Goal: Information Seeking & Learning: Check status

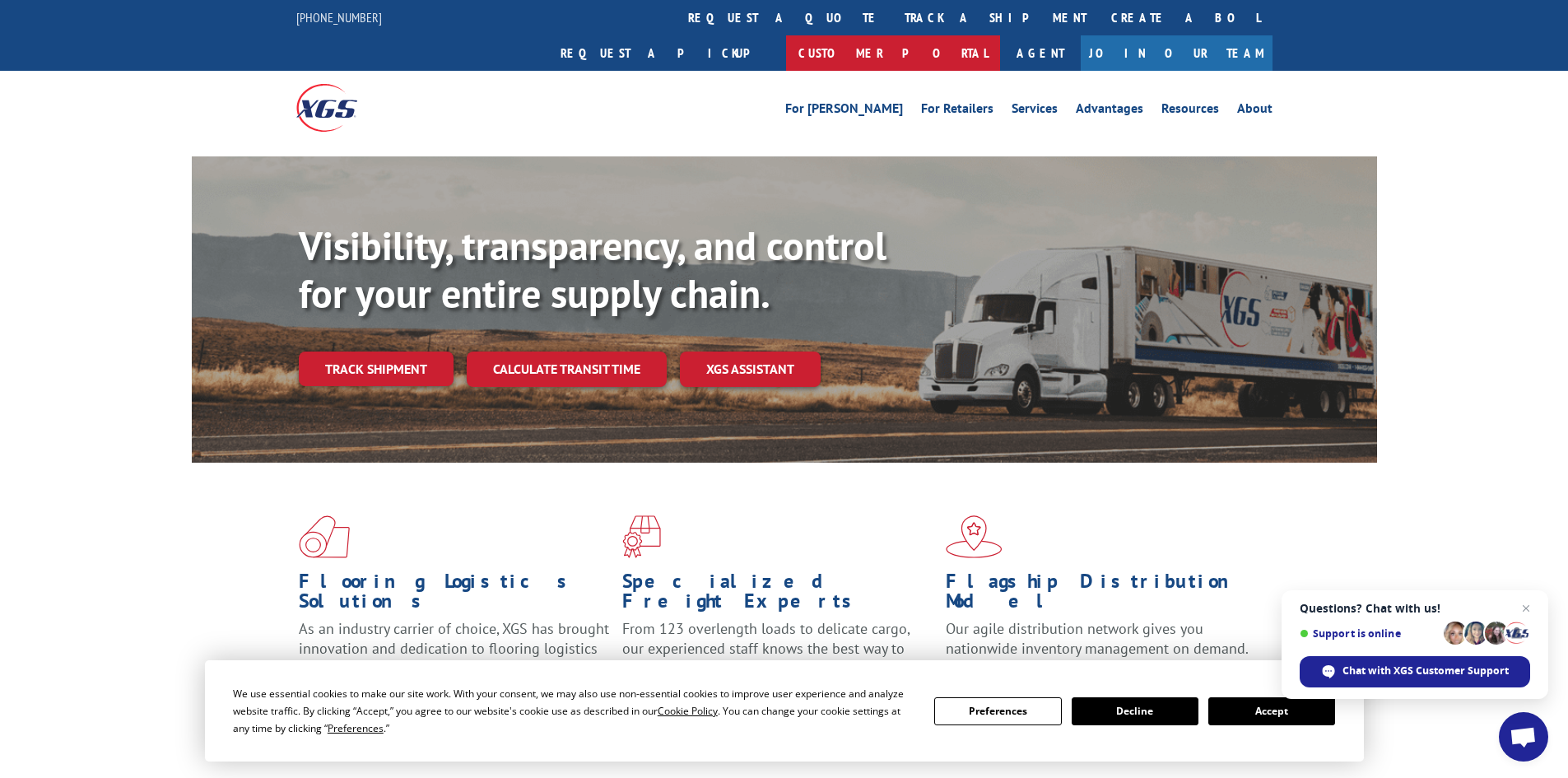
click at [1000, 35] on link "Customer Portal" at bounding box center [893, 52] width 214 height 35
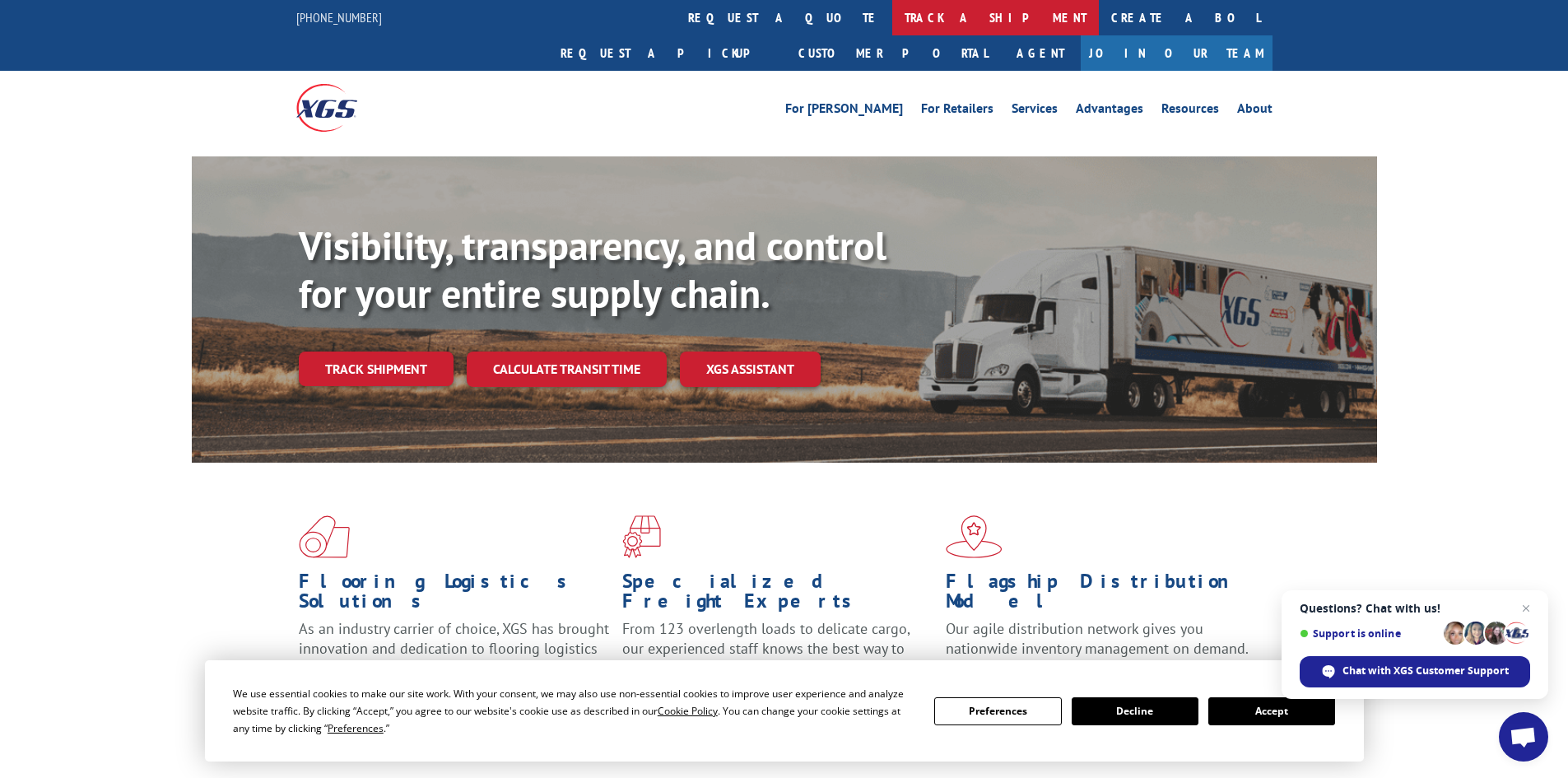
click at [892, 14] on link "track a shipment" at bounding box center [995, 17] width 206 height 35
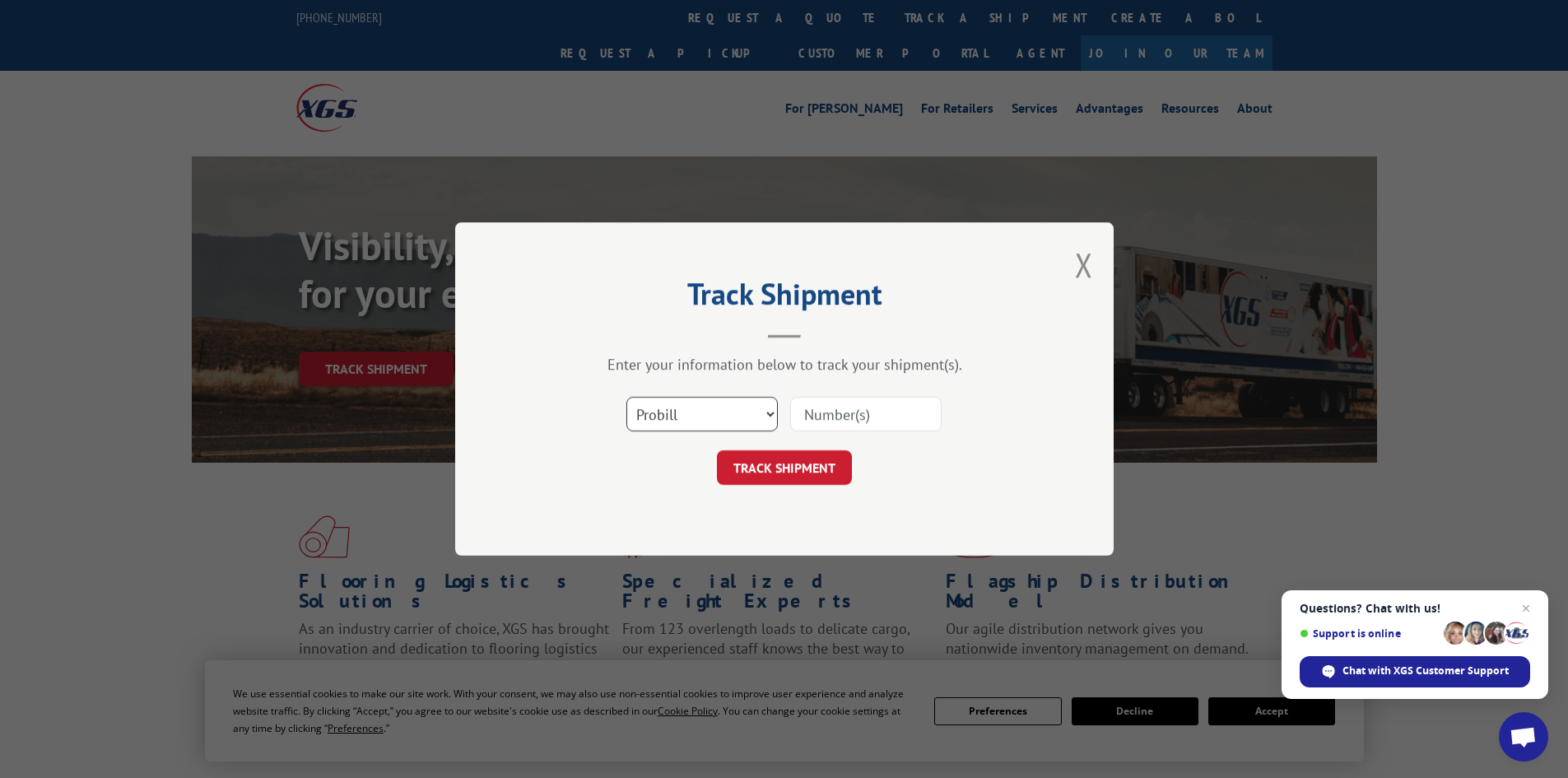
click at [714, 402] on select "Select category... Probill BOL PO" at bounding box center [702, 414] width 152 height 35
select select "bol"
click at [626, 397] on select "Select category... Probill BOL PO" at bounding box center [702, 414] width 152 height 35
click at [838, 419] on input at bounding box center [865, 414] width 152 height 35
paste input "7052100"
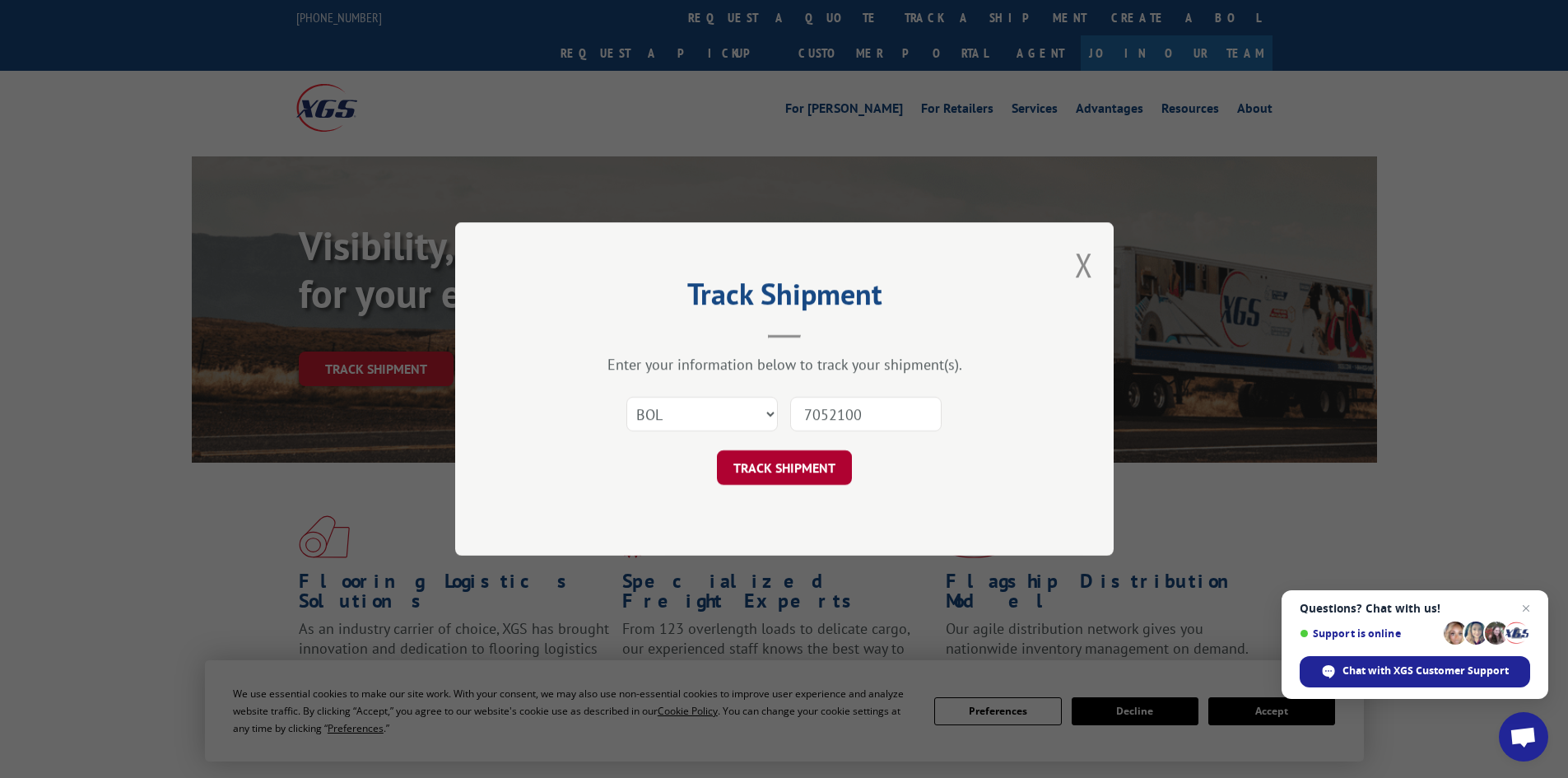
type input "7052100"
click at [808, 459] on button "TRACK SHIPMENT" at bounding box center [784, 468] width 135 height 35
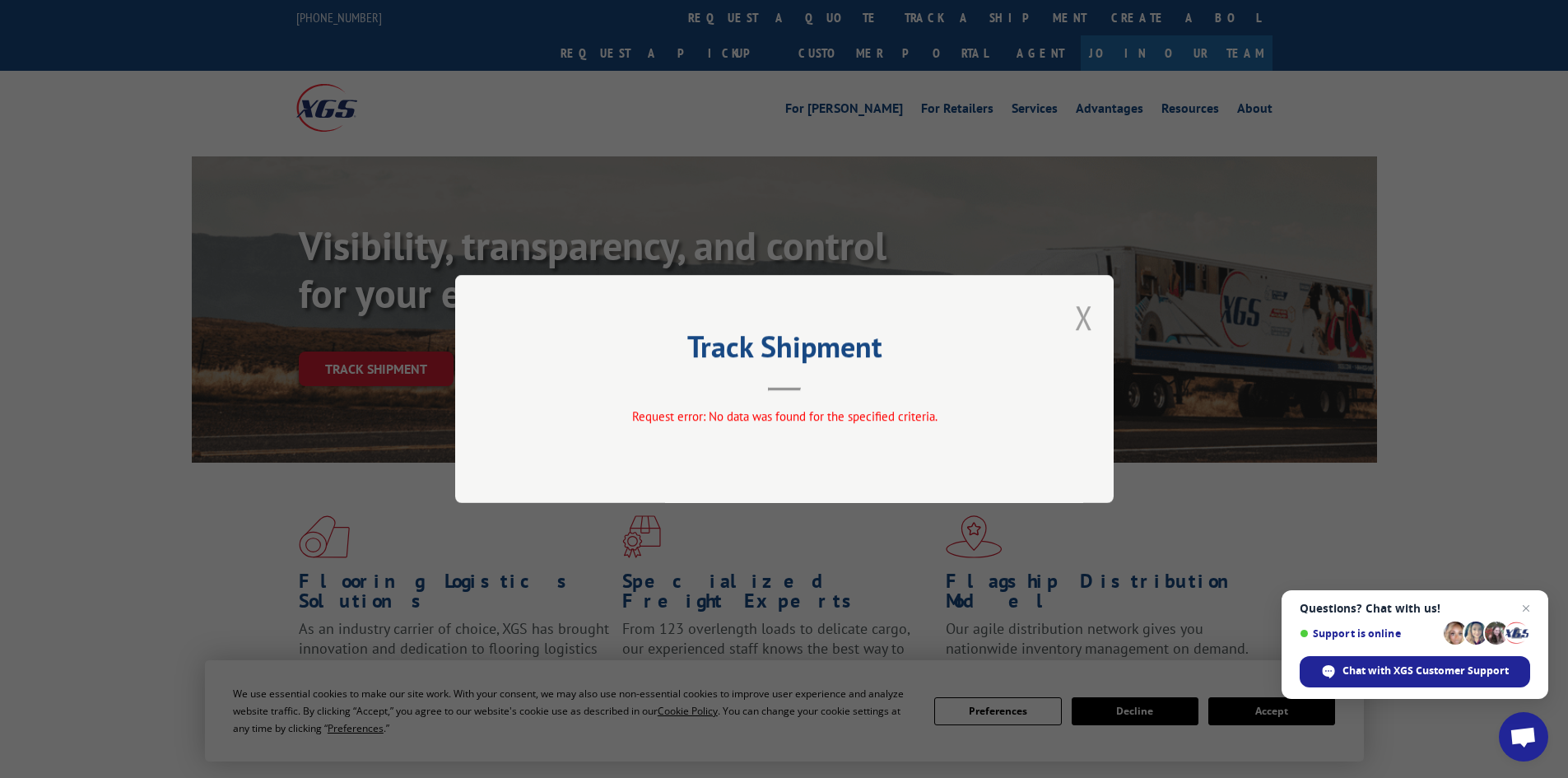
click at [1088, 311] on button "Close modal" at bounding box center [1084, 317] width 18 height 44
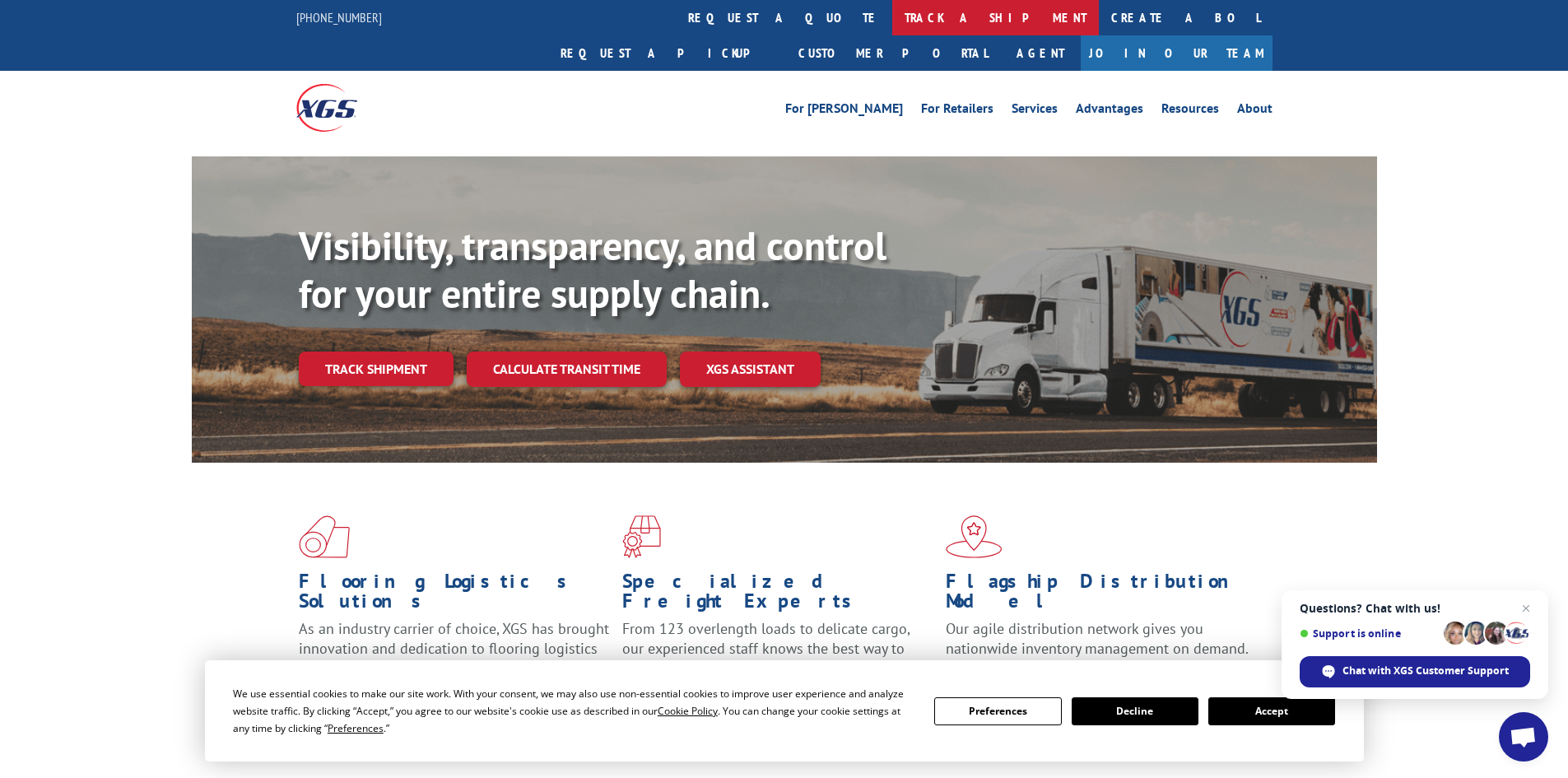
click at [892, 8] on link "track a shipment" at bounding box center [995, 17] width 206 height 35
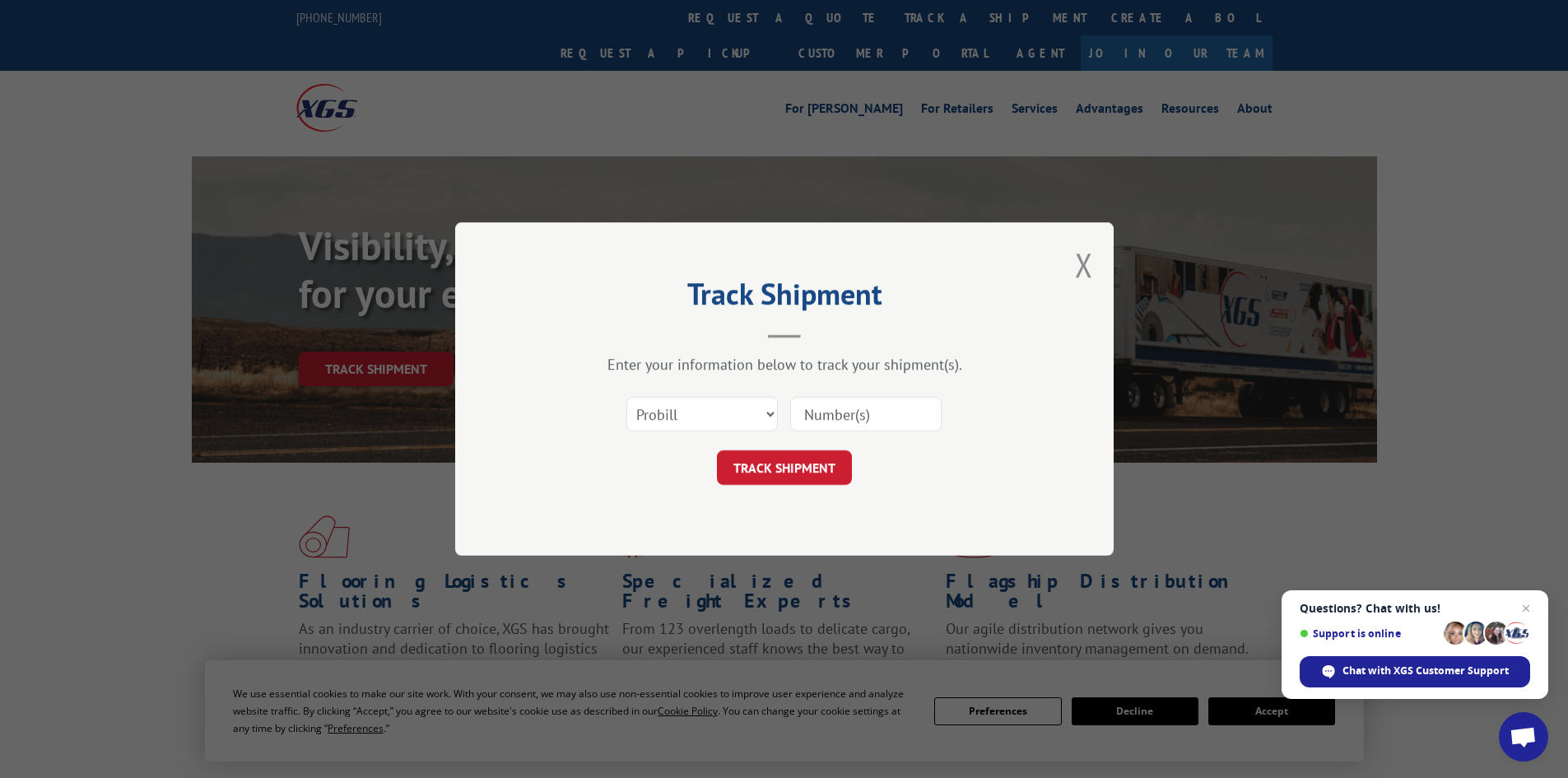
click at [818, 412] on input at bounding box center [865, 414] width 152 height 35
paste input "7052100"
type input "7052100"
click at [823, 467] on button "TRACK SHIPMENT" at bounding box center [784, 468] width 135 height 35
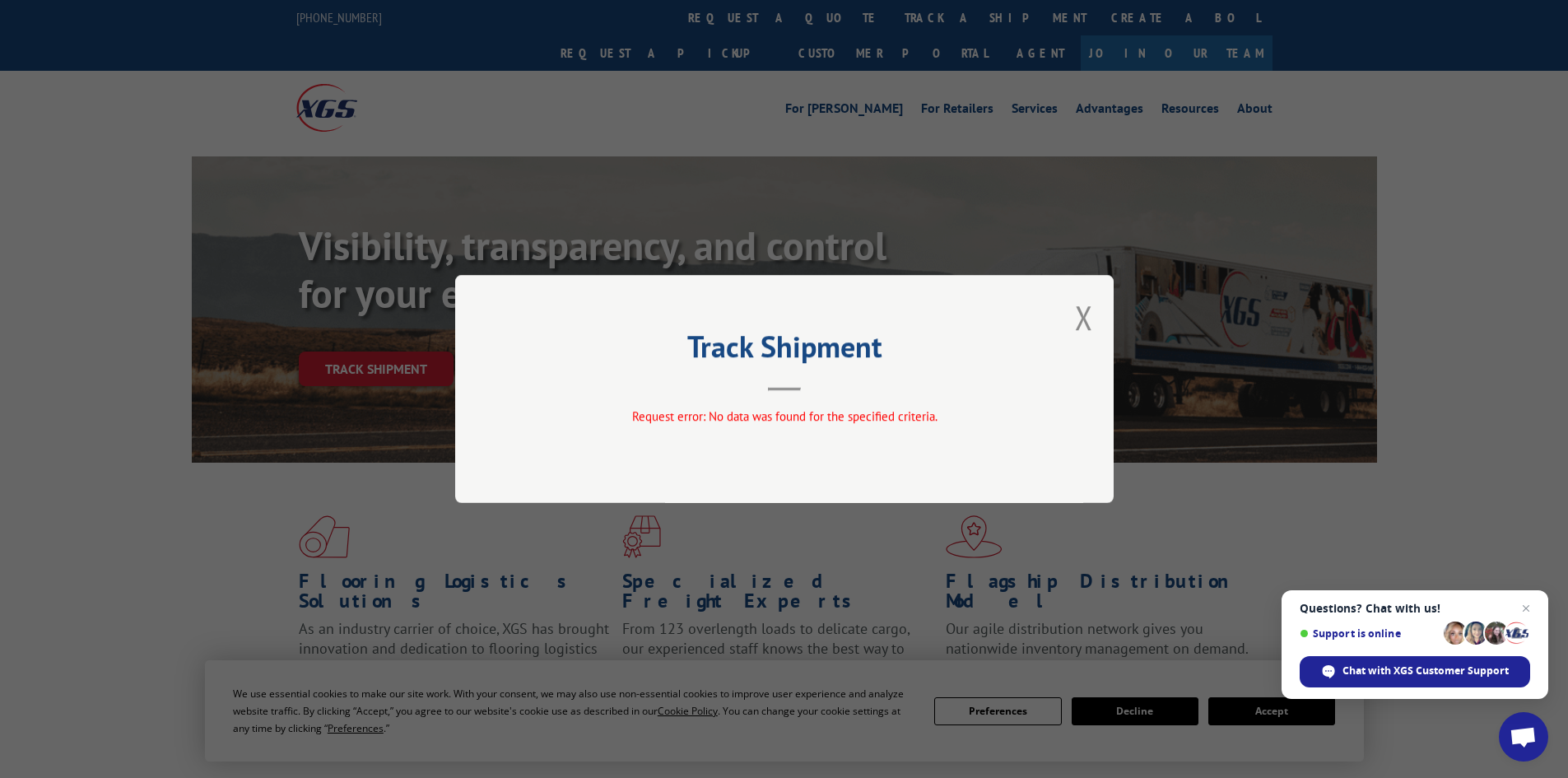
click at [1083, 310] on button "Close modal" at bounding box center [1084, 317] width 18 height 44
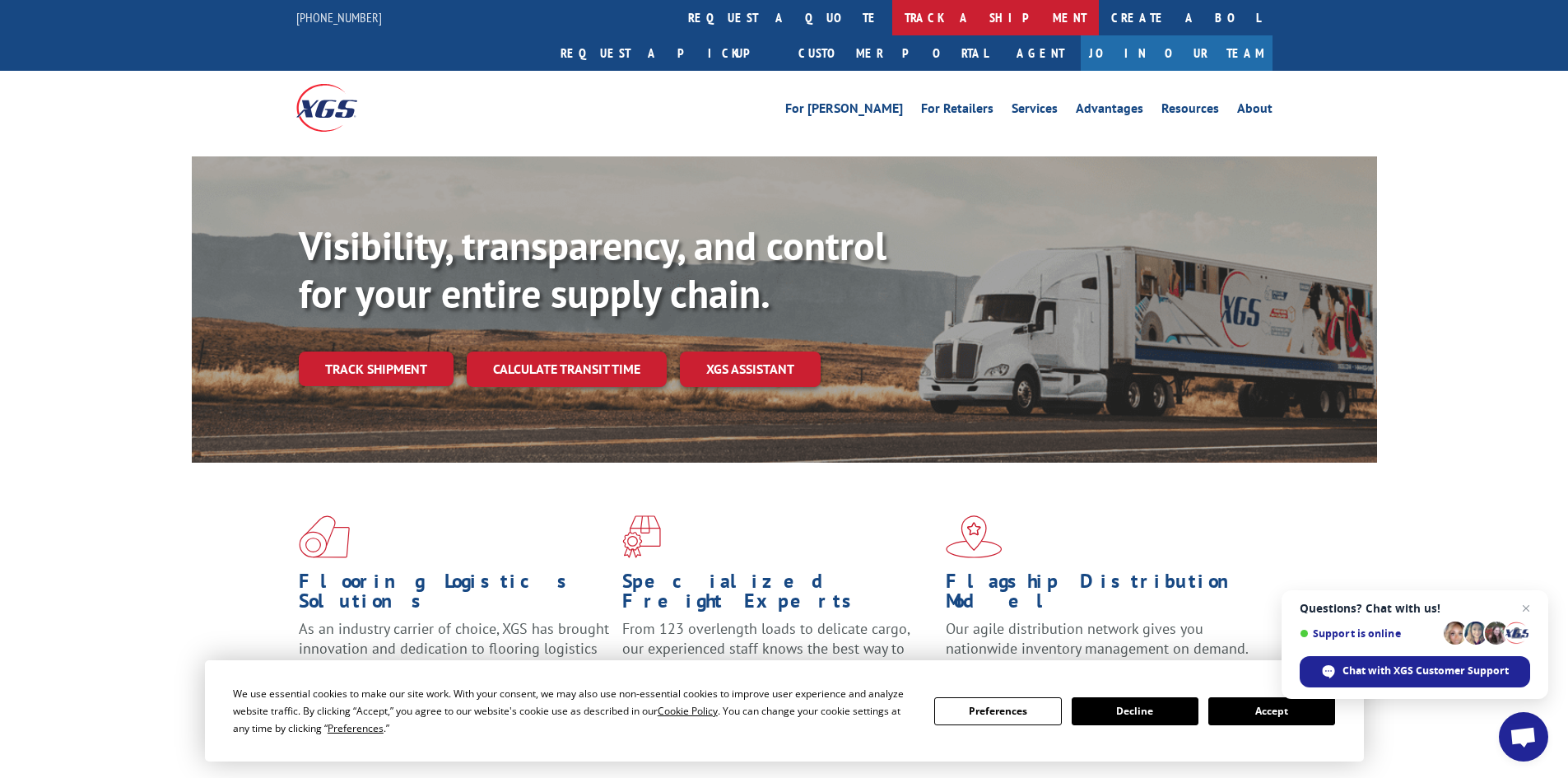
click at [892, 15] on link "track a shipment" at bounding box center [995, 17] width 206 height 35
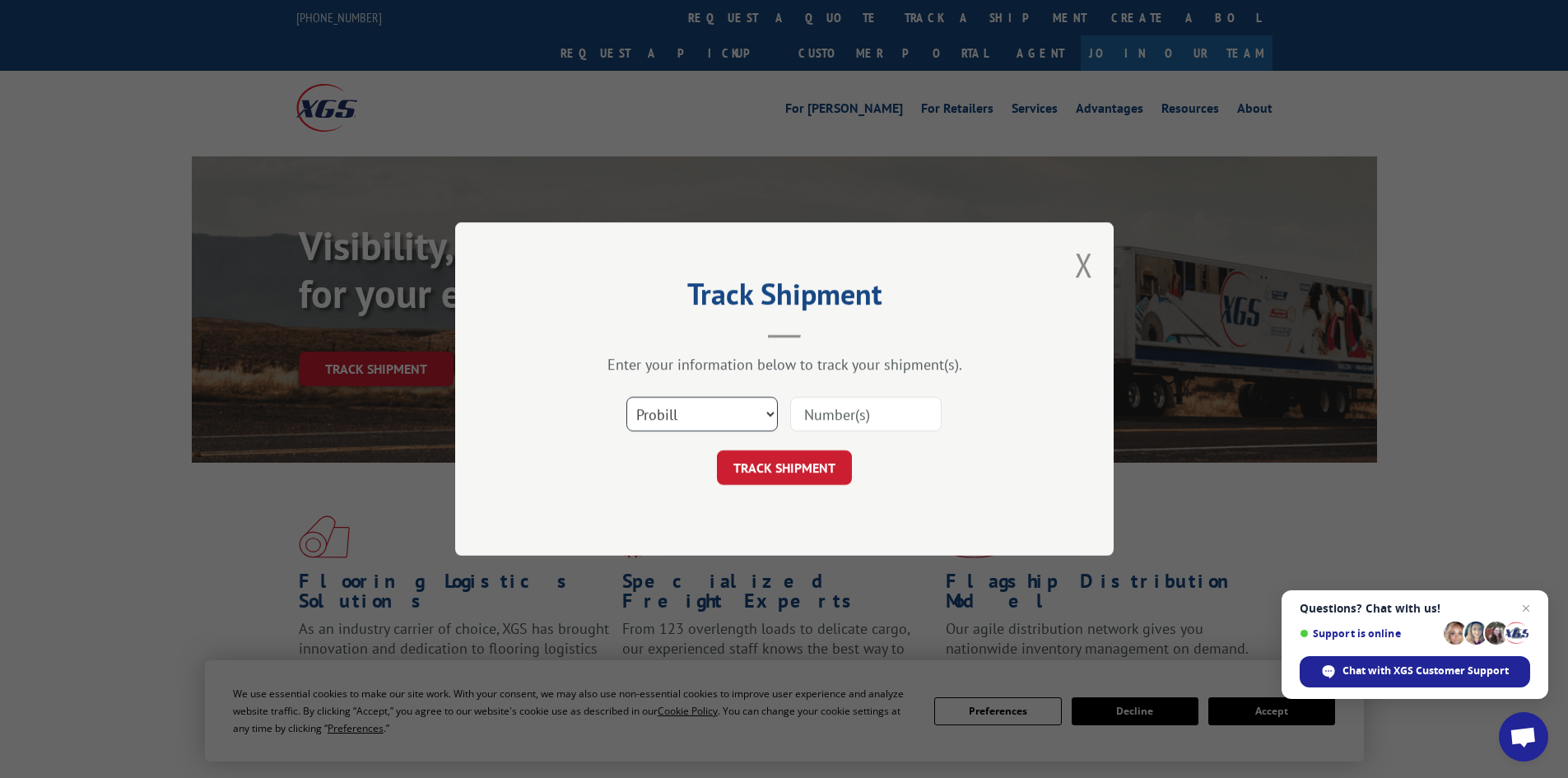
click at [661, 422] on select "Select category... Probill BOL PO" at bounding box center [702, 414] width 152 height 35
select select "bol"
click at [626, 397] on select "Select category... Probill BOL PO" at bounding box center [702, 414] width 152 height 35
click at [840, 422] on input at bounding box center [865, 414] width 152 height 35
paste input "7052100"
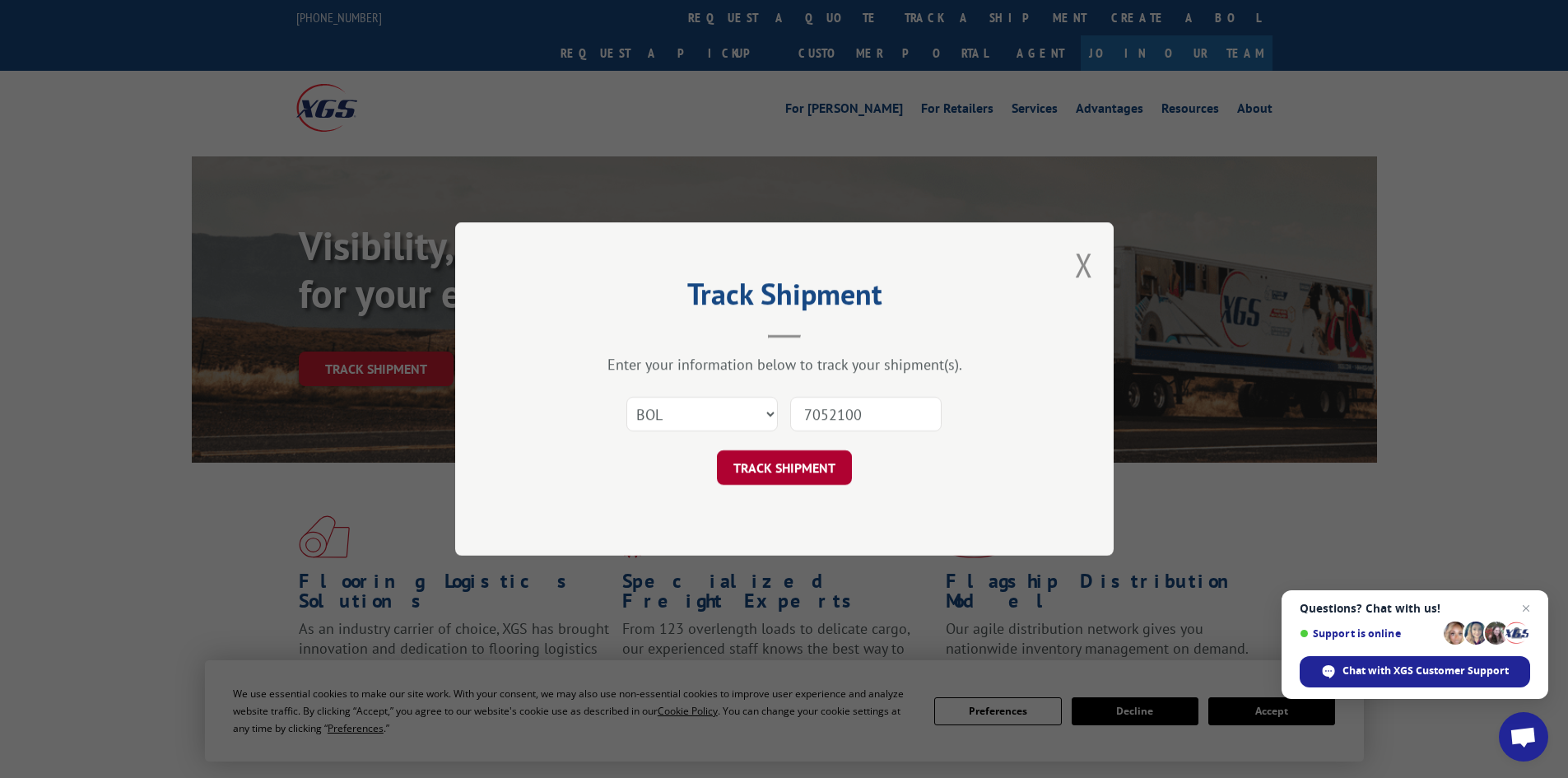
type input "7052100"
click at [813, 466] on button "TRACK SHIPMENT" at bounding box center [784, 468] width 135 height 35
